Goal: Task Accomplishment & Management: Complete application form

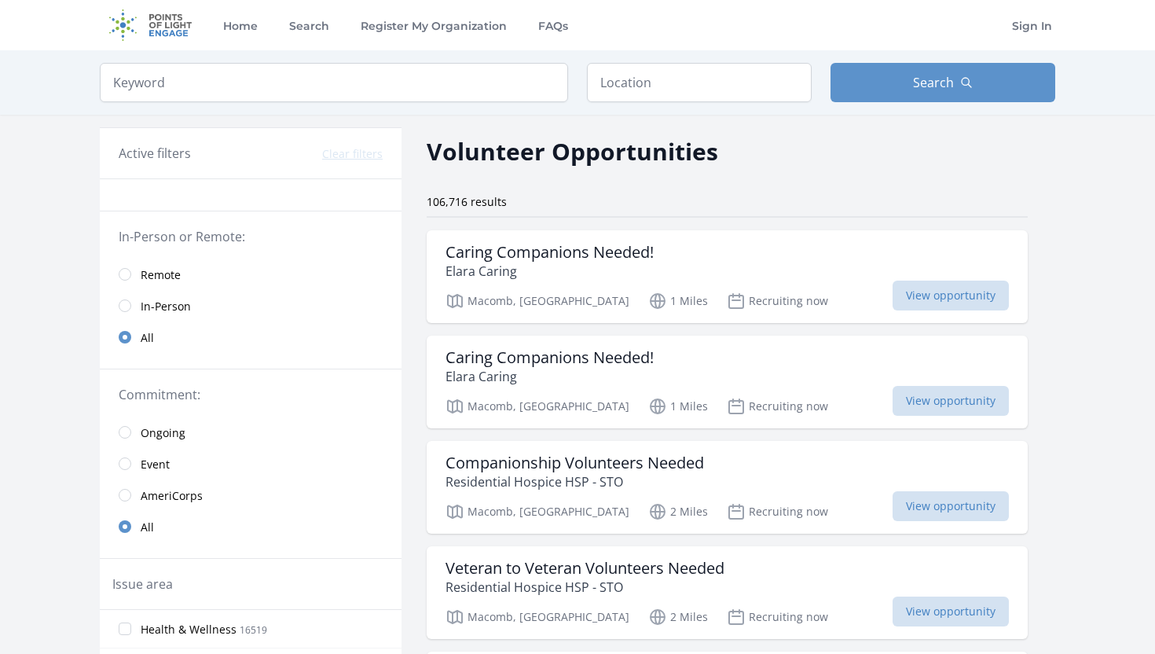
click at [135, 280] on link "Remote" at bounding box center [251, 273] width 302 height 31
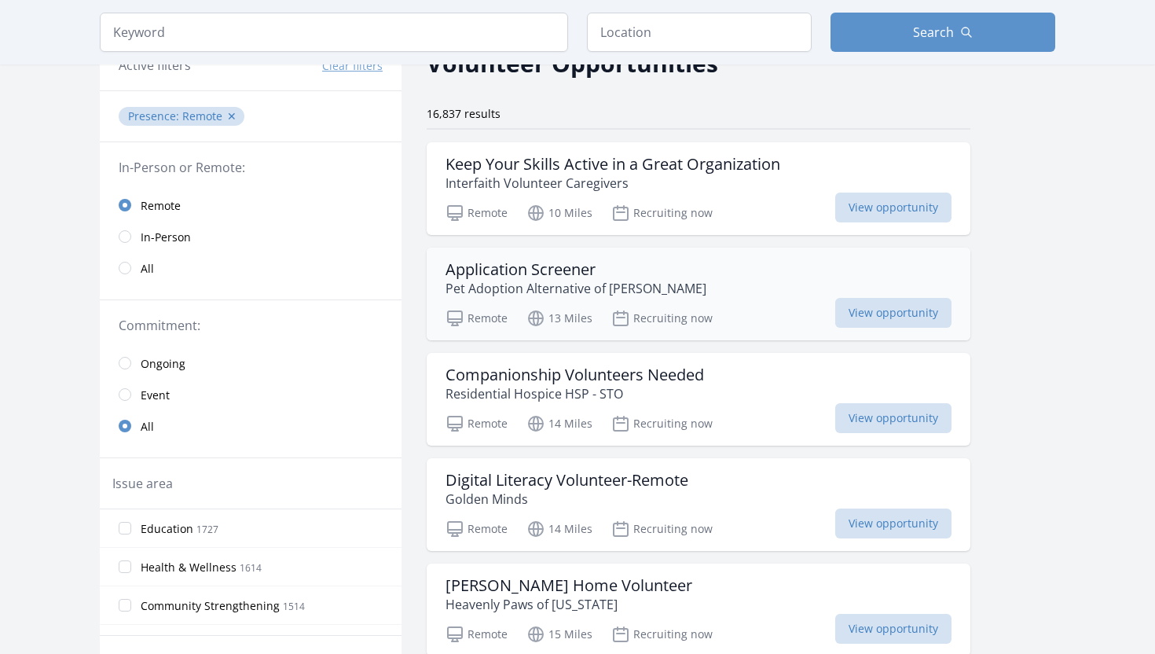
scroll to position [100, 0]
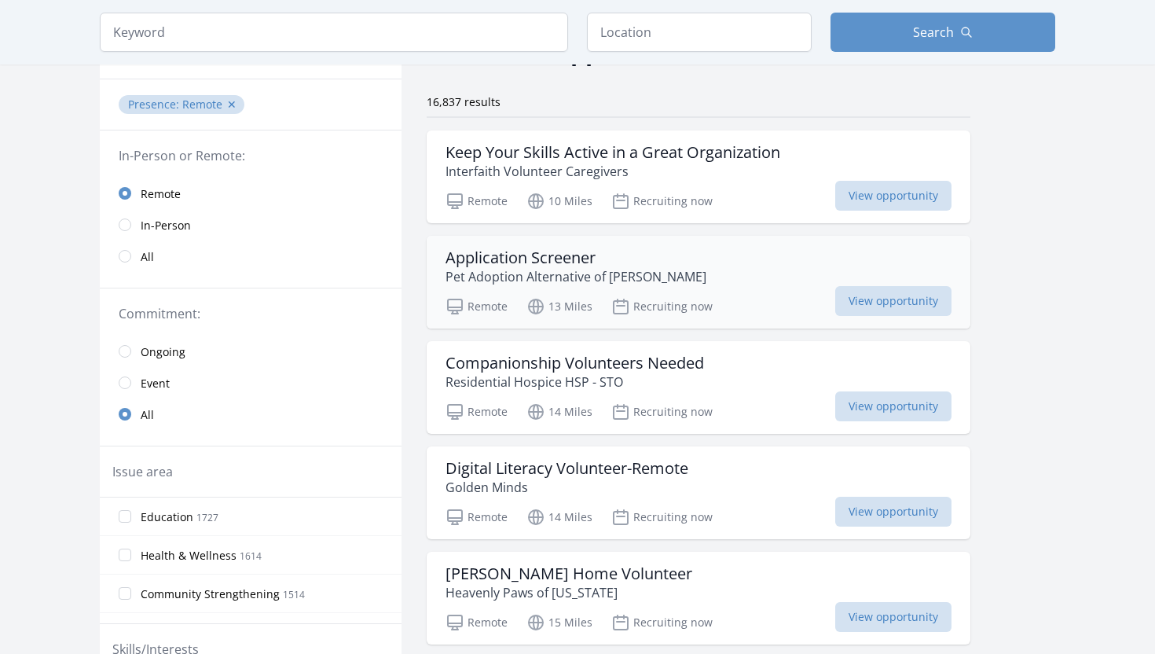
click at [602, 275] on p "Pet Adoption Alternative of [PERSON_NAME]" at bounding box center [575, 276] width 261 height 19
click at [920, 300] on span "View opportunity" at bounding box center [893, 301] width 116 height 30
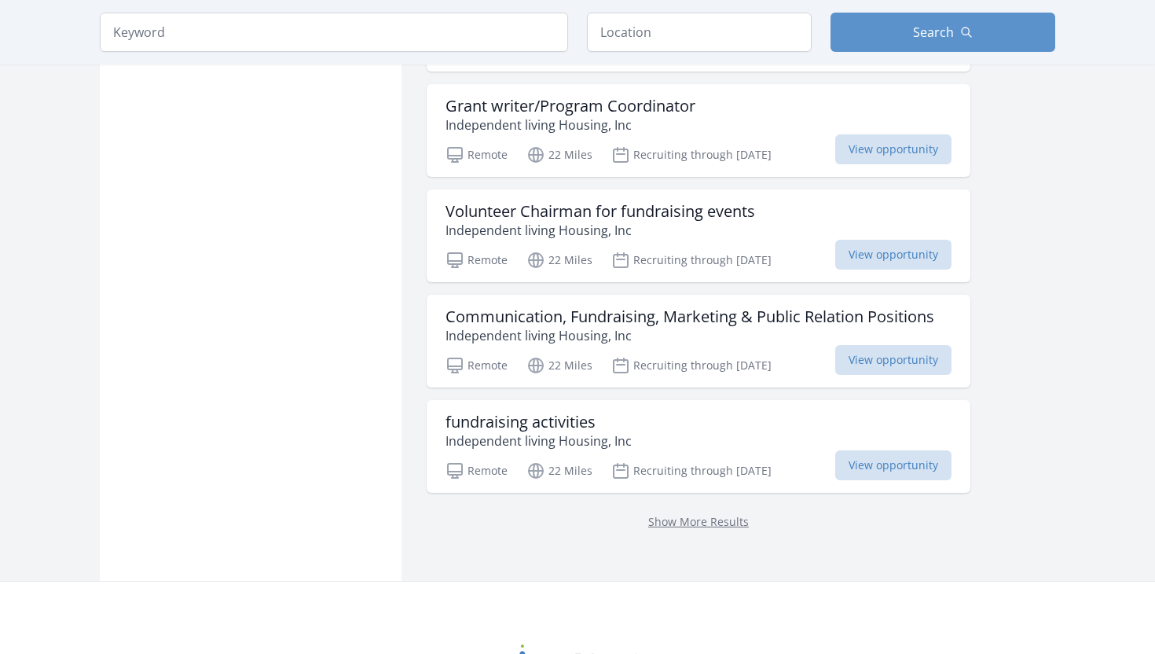
scroll to position [1869, 0]
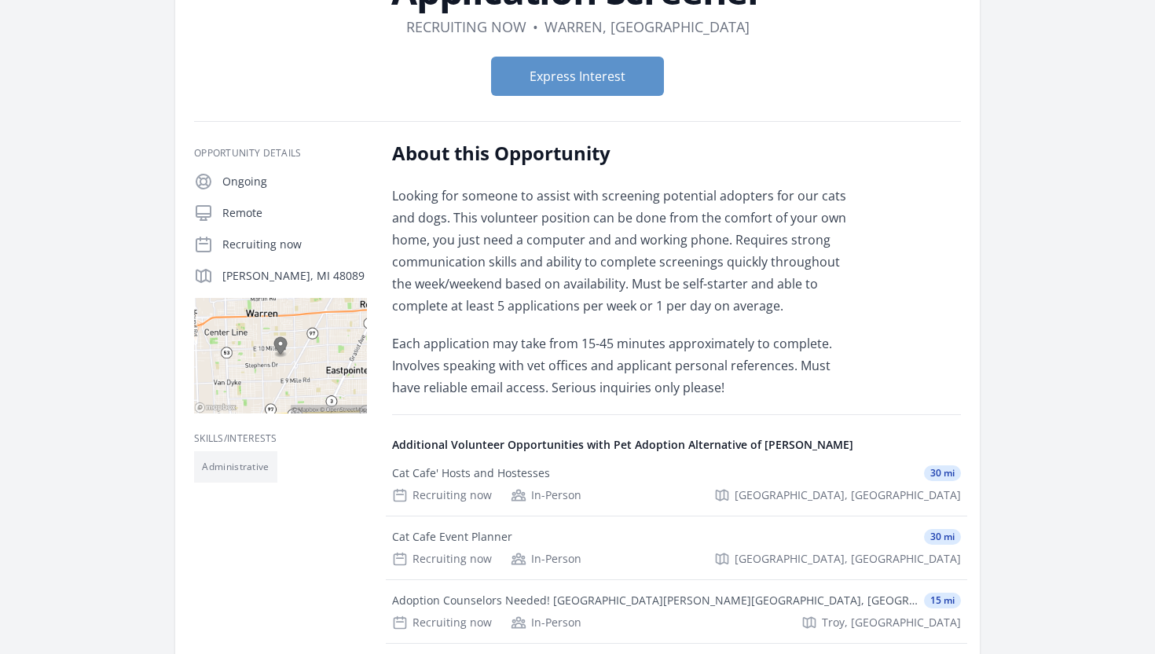
scroll to position [146, 0]
